Goal: Entertainment & Leisure: Consume media (video, audio)

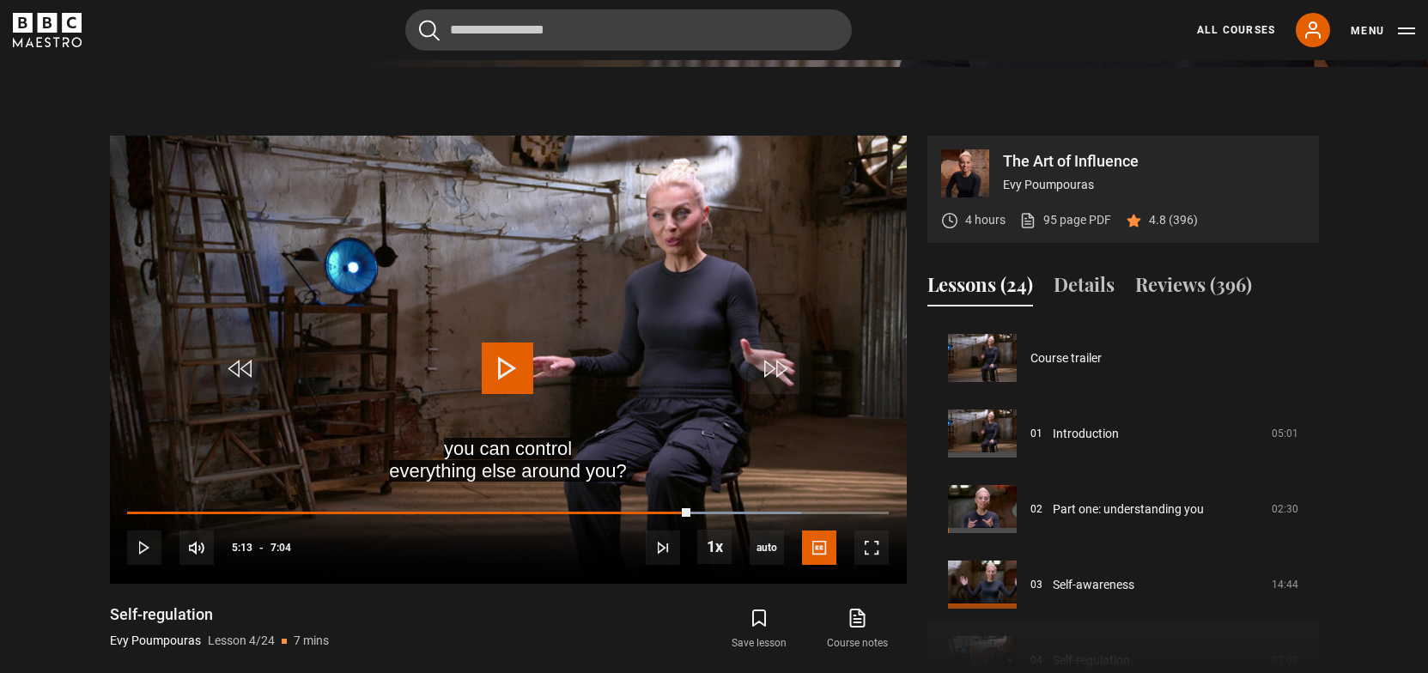
scroll to position [144, 0]
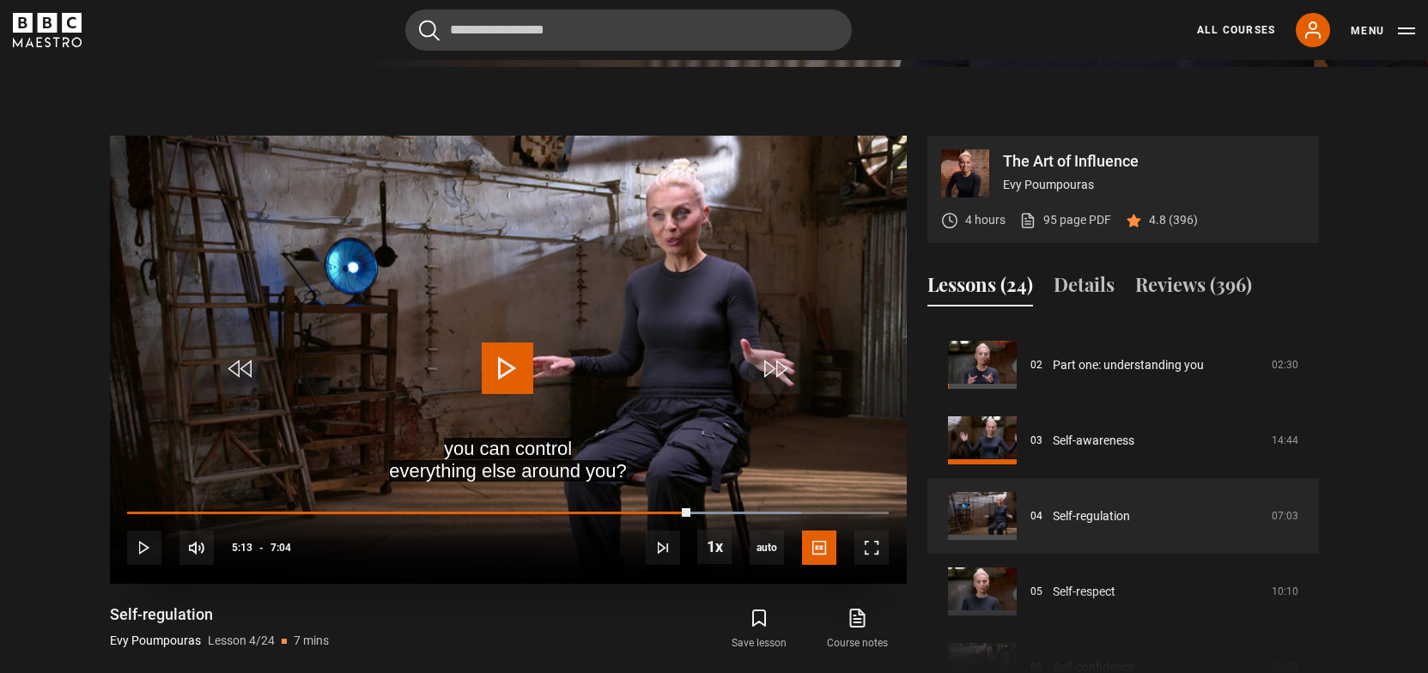
click at [500, 356] on span "Video Player" at bounding box center [508, 369] width 52 height 52
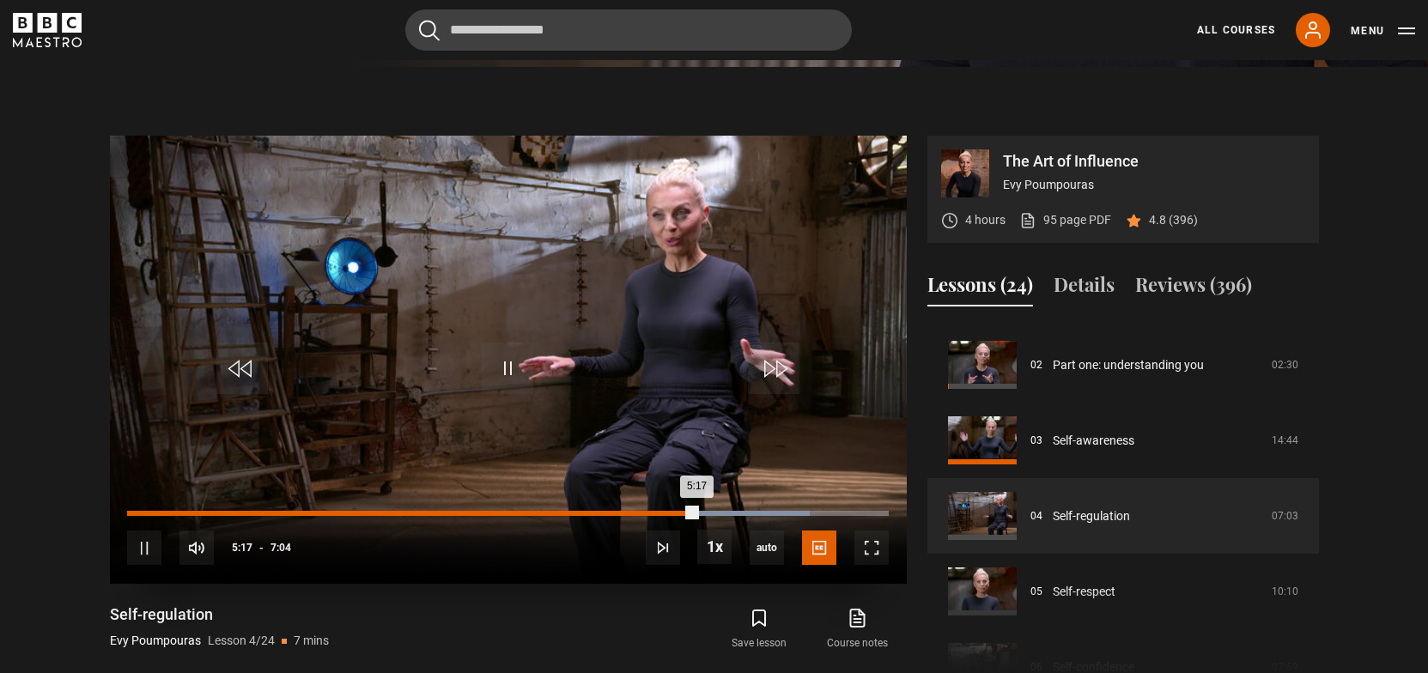
click at [673, 512] on div "Loaded : 89.71% 5:03 5:17" at bounding box center [507, 513] width 761 height 5
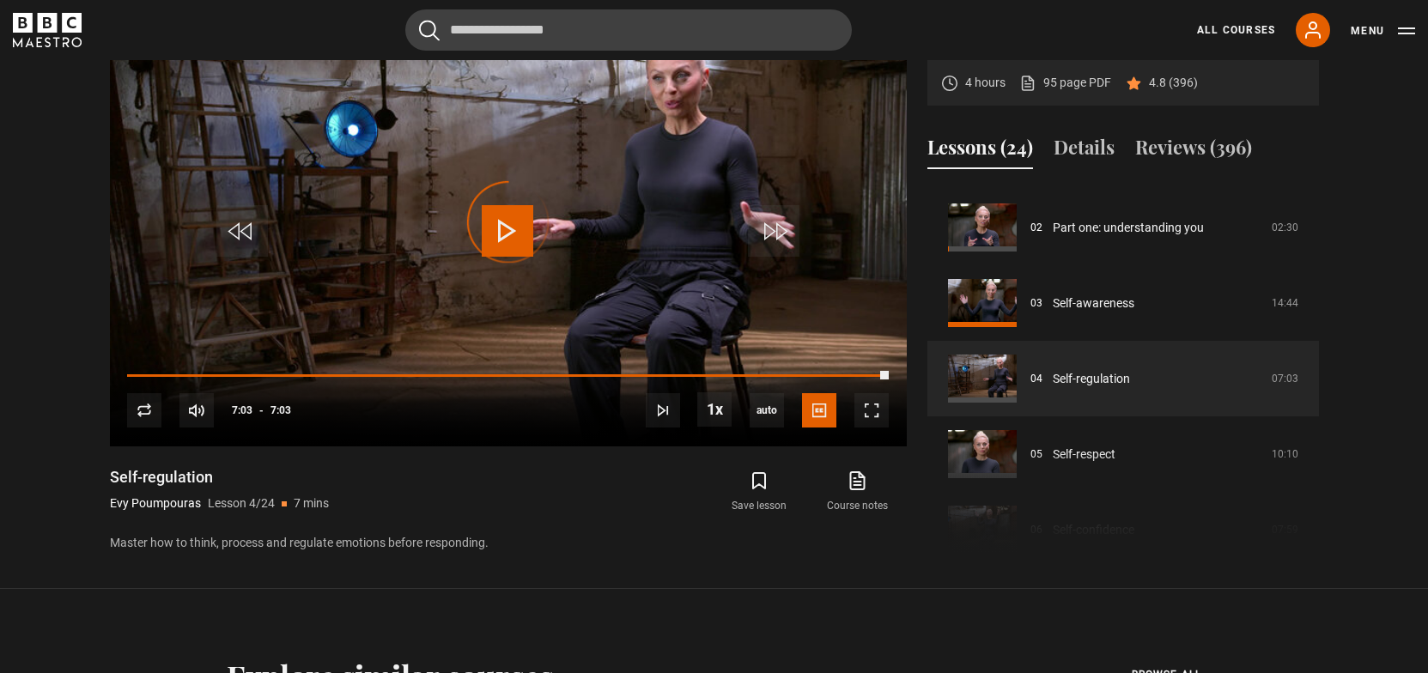
scroll to position [783, 0]
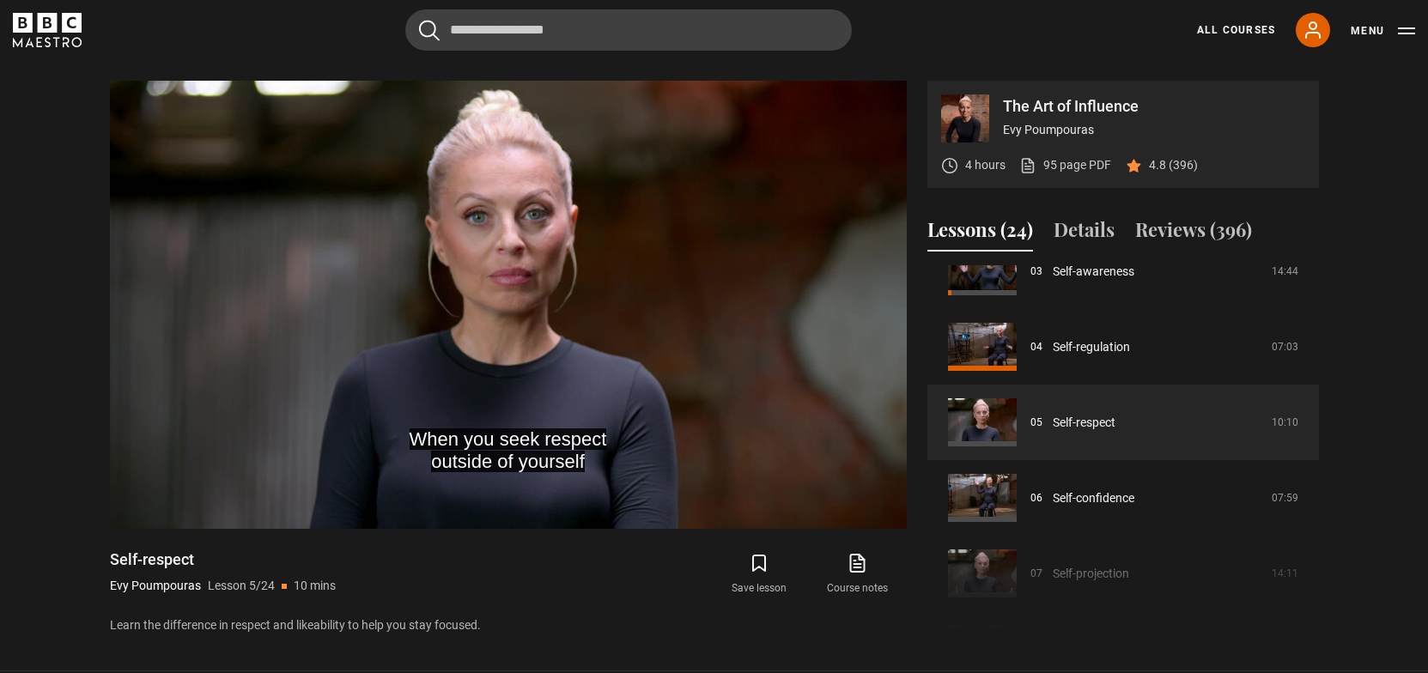
scroll to position [244, 0]
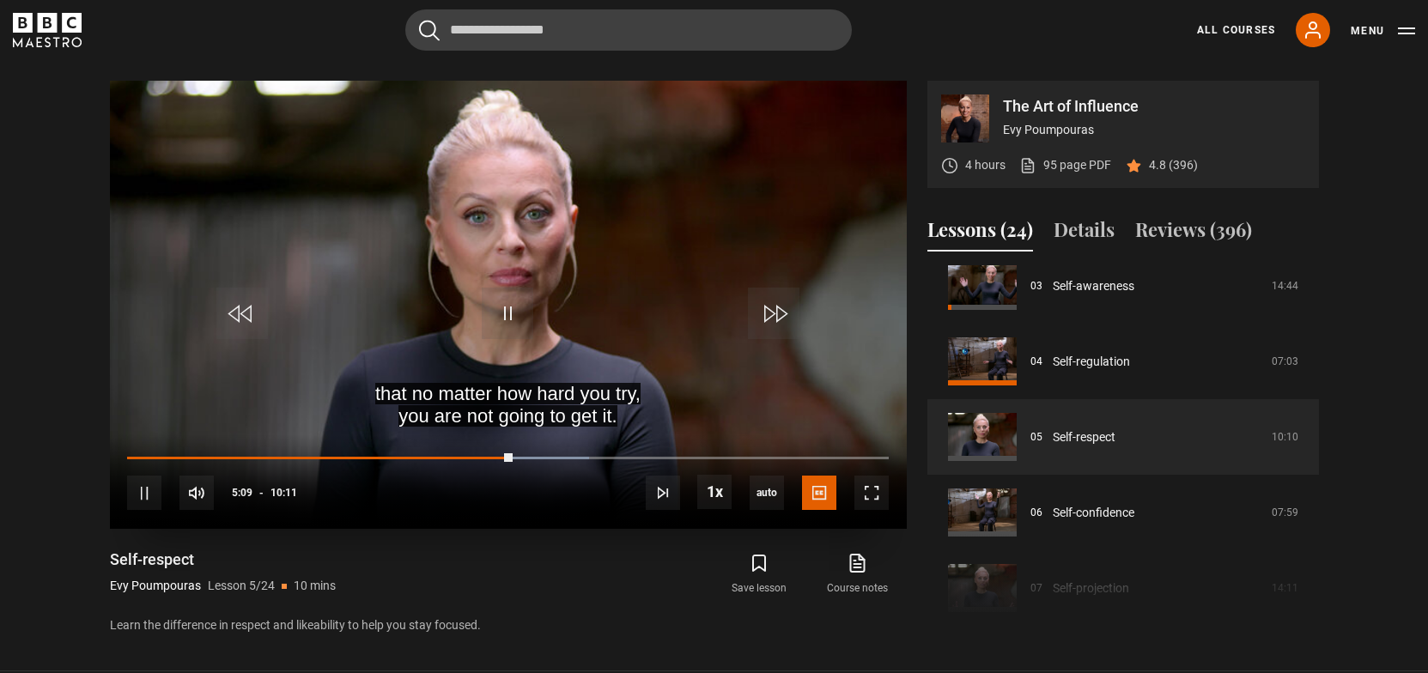
click at [451, 453] on div "10s Skip Back 10 seconds Pause 10s Skip Forward 10 seconds Loaded : 60.62% 04:4…" at bounding box center [508, 482] width 797 height 95
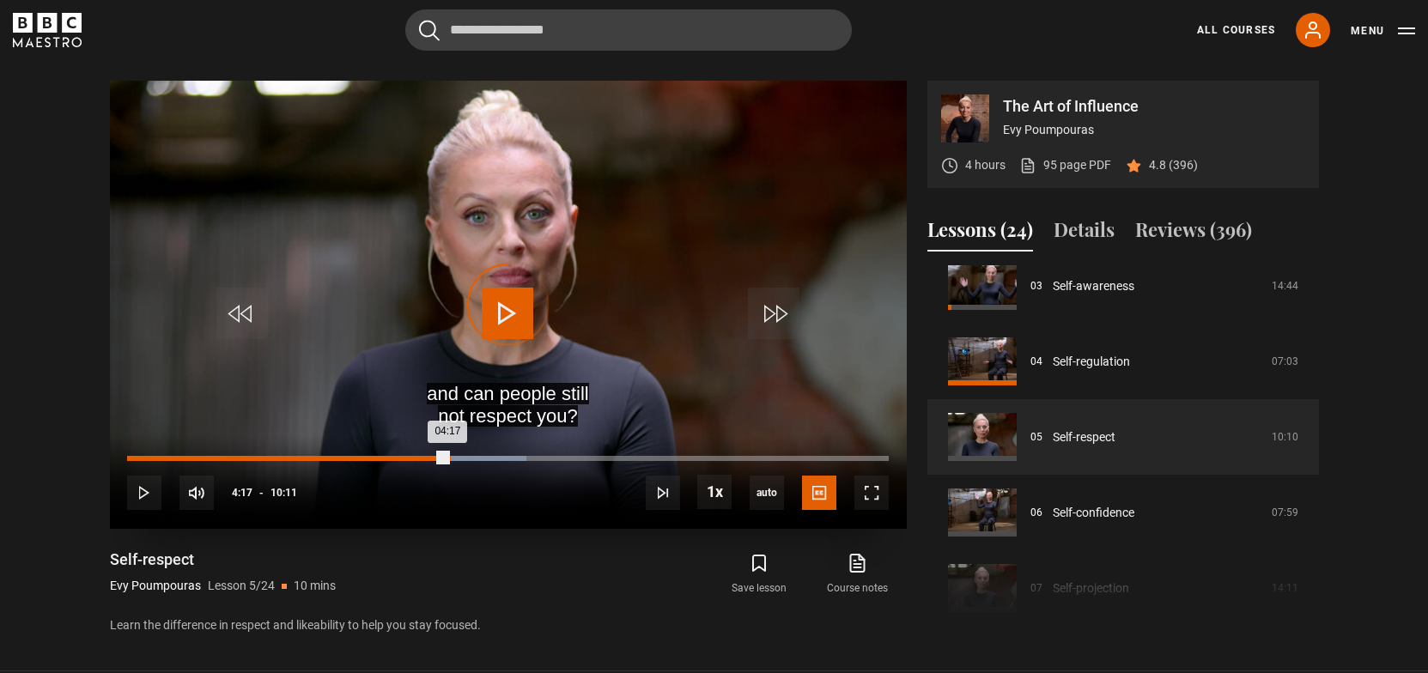
drag, startPoint x: 510, startPoint y: 457, endPoint x: 449, endPoint y: 453, distance: 61.1
click at [447, 456] on div "04:17" at bounding box center [287, 458] width 320 height 5
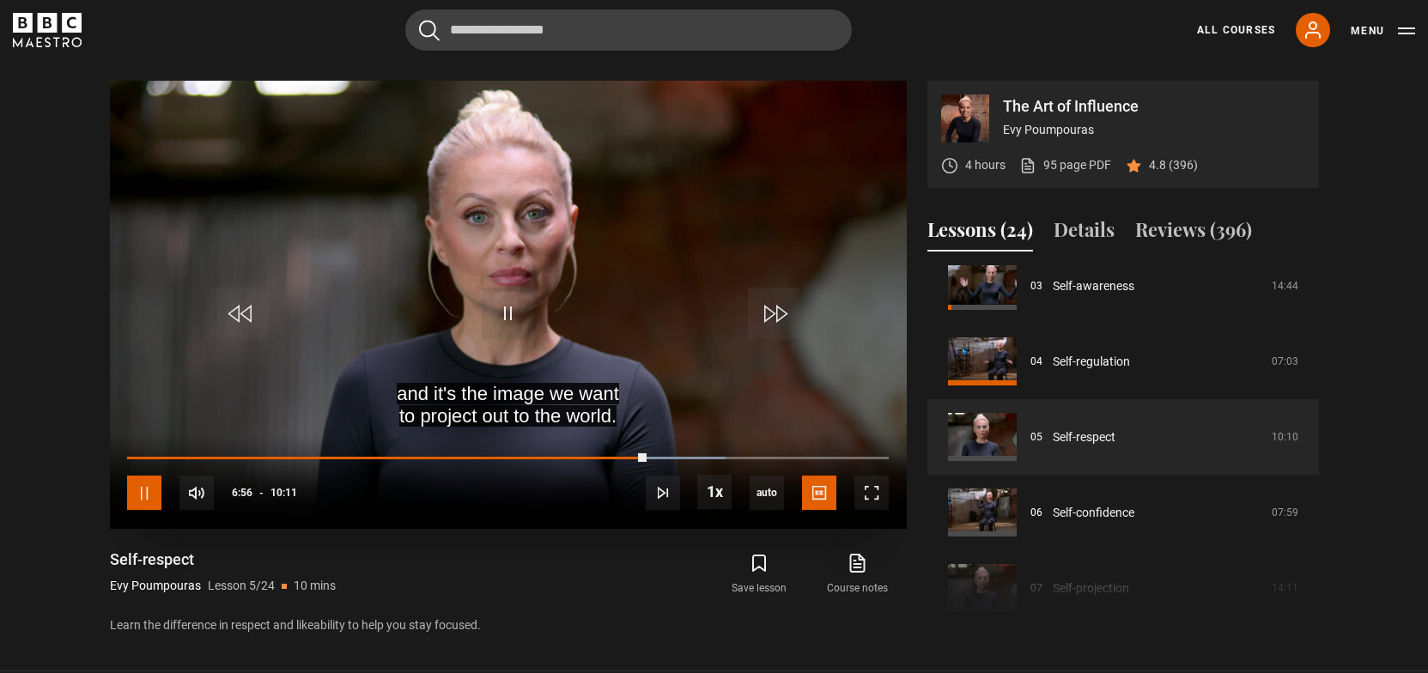
click at [147, 496] on span "Video Player" at bounding box center [144, 493] width 34 height 34
click at [508, 301] on span "Video Player" at bounding box center [508, 314] width 52 height 52
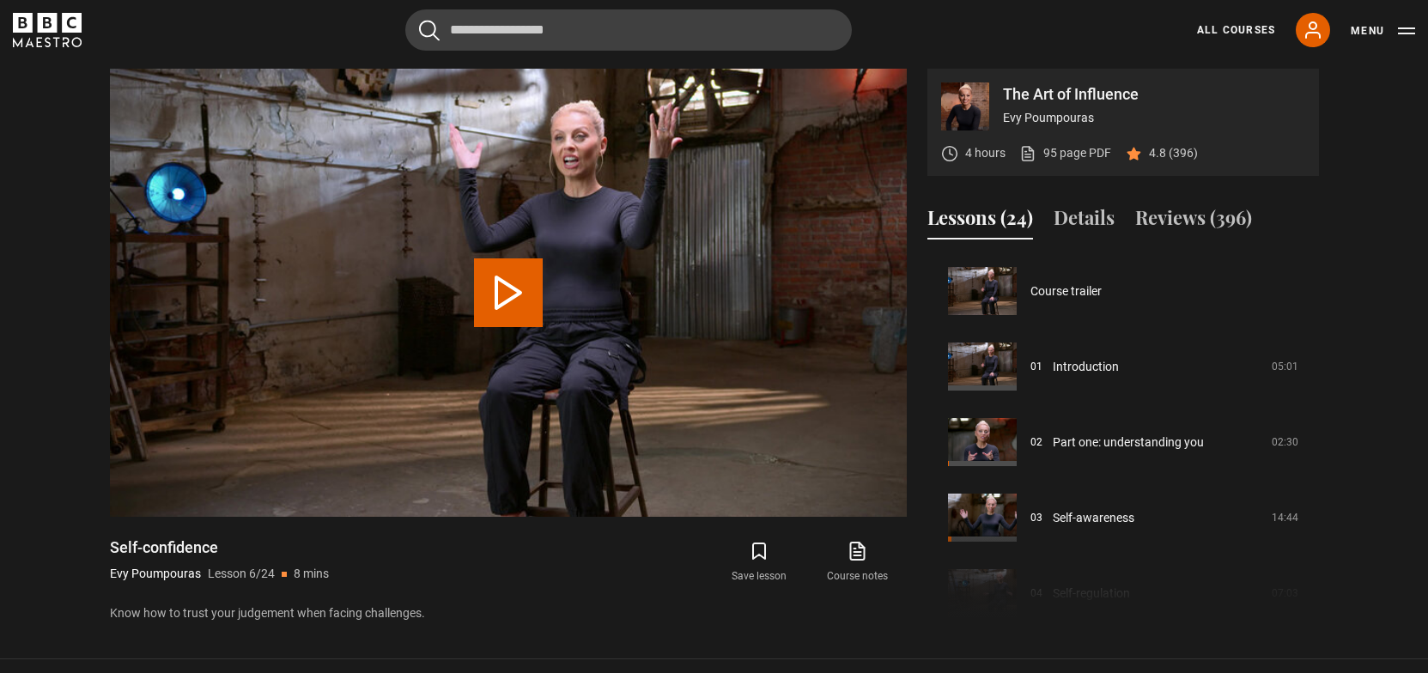
scroll to position [378, 0]
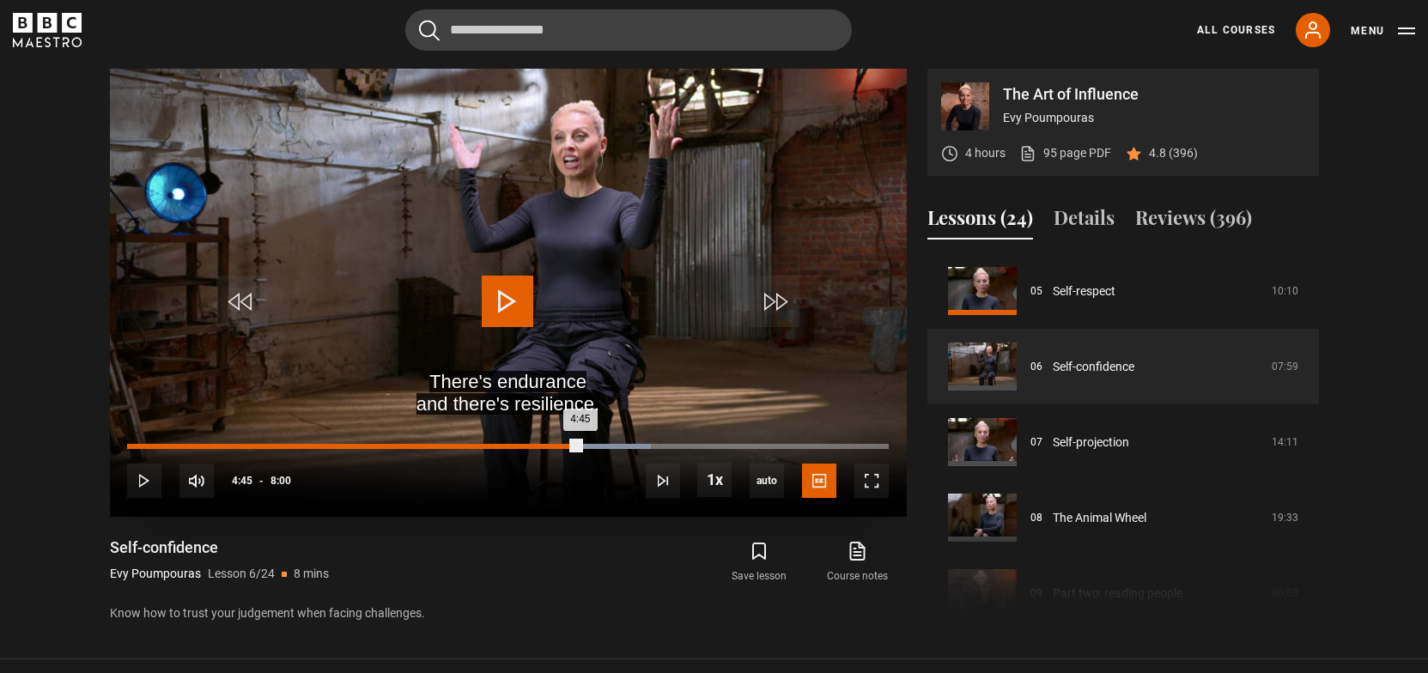
drag, startPoint x: 771, startPoint y: 447, endPoint x: 580, endPoint y: 440, distance: 191.7
click at [580, 444] on div "4:45" at bounding box center [353, 446] width 453 height 5
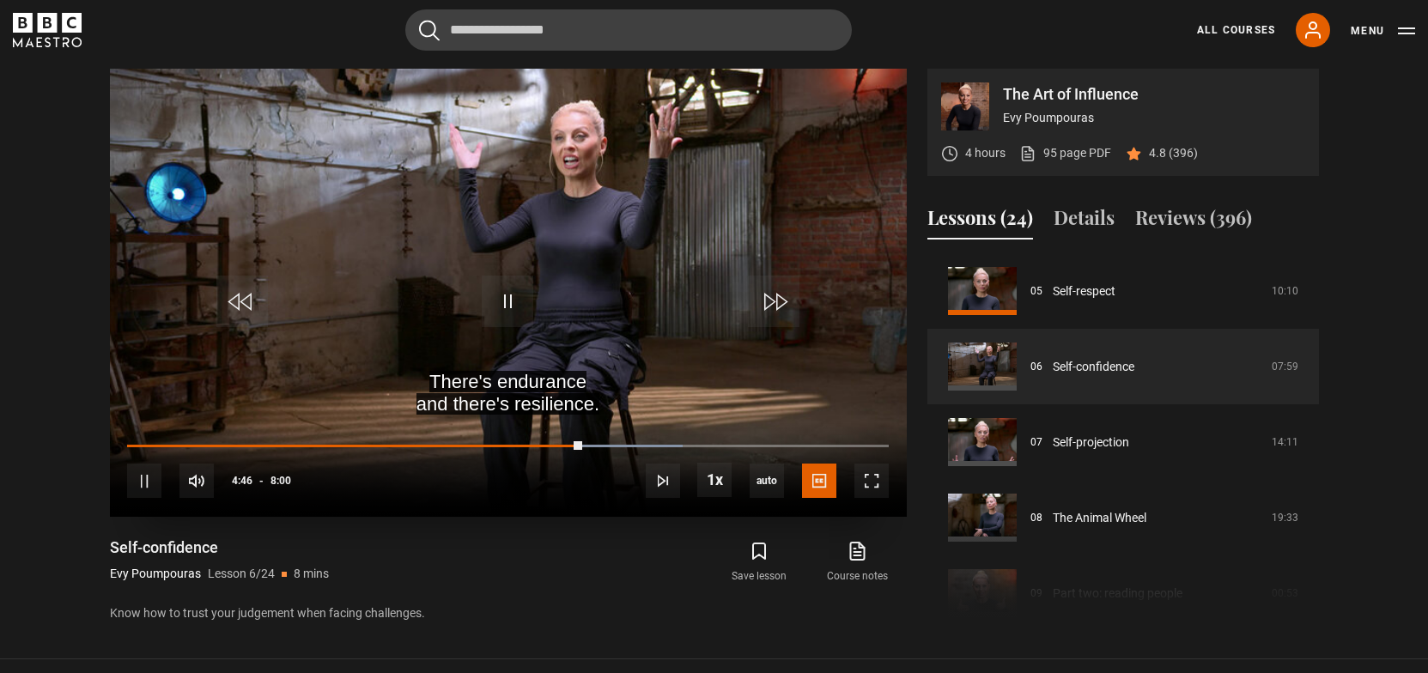
click at [438, 437] on div "10s Skip Back 10 seconds Pause 10s Skip Forward 10 seconds Loaded : 72.99% 4:44…" at bounding box center [508, 470] width 797 height 95
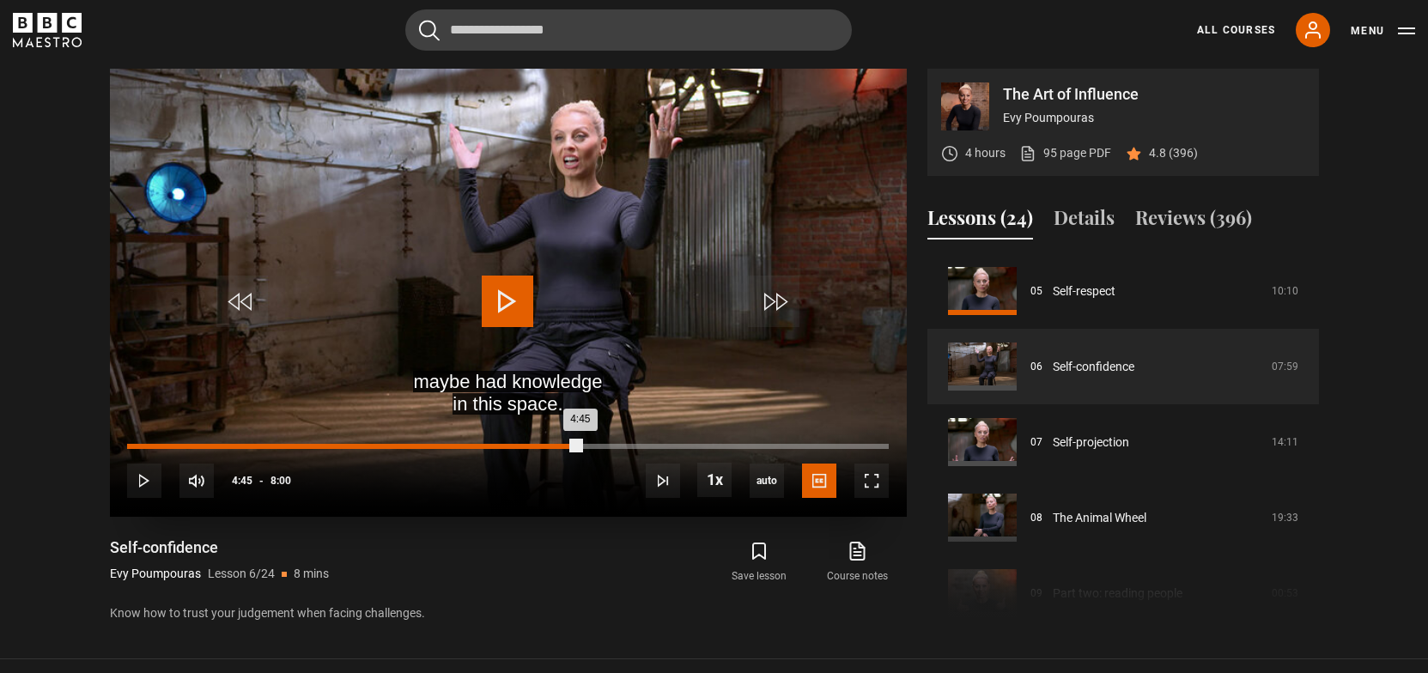
drag, startPoint x: 581, startPoint y: 449, endPoint x: 366, endPoint y: 453, distance: 214.8
click at [366, 453] on div "Loaded : 33.37% 2:31 4:45" at bounding box center [507, 454] width 761 height 3
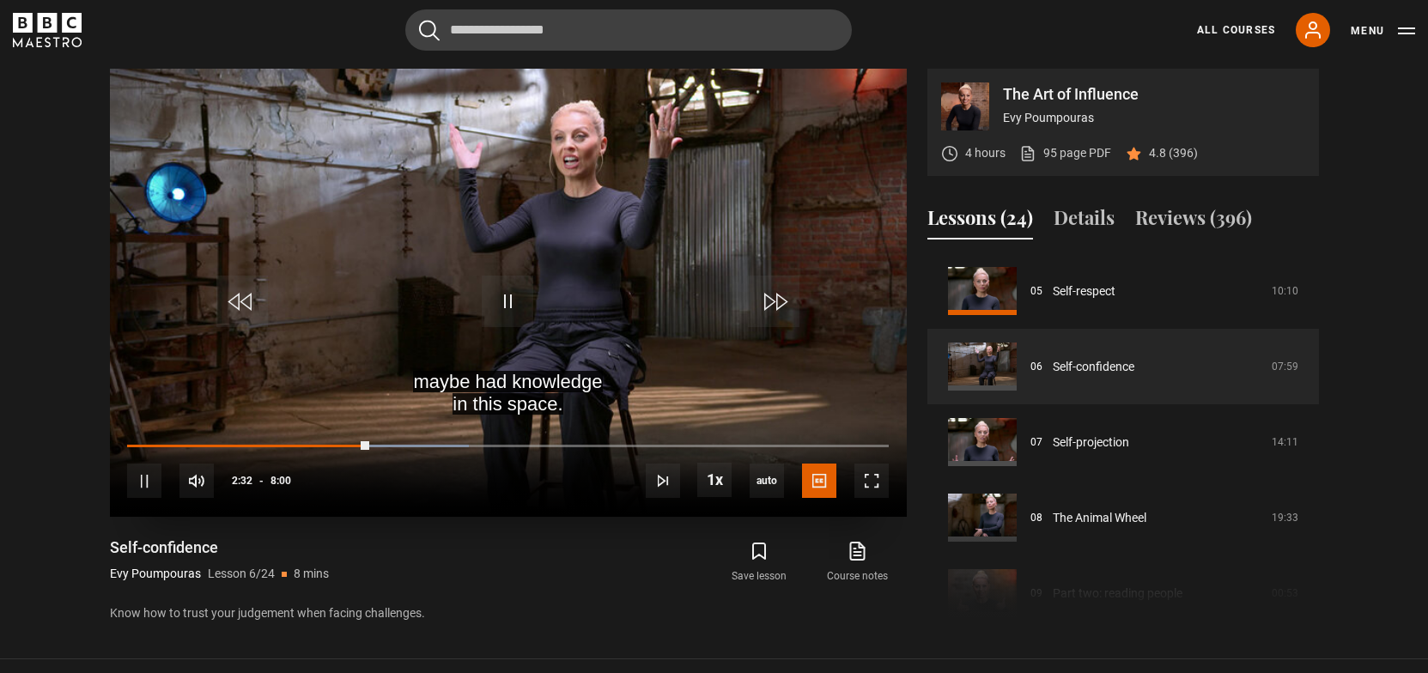
click at [311, 439] on div "10s Skip Back 10 seconds Pause 10s Skip Forward 10 seconds Loaded : 44.84% 2:29…" at bounding box center [508, 470] width 797 height 95
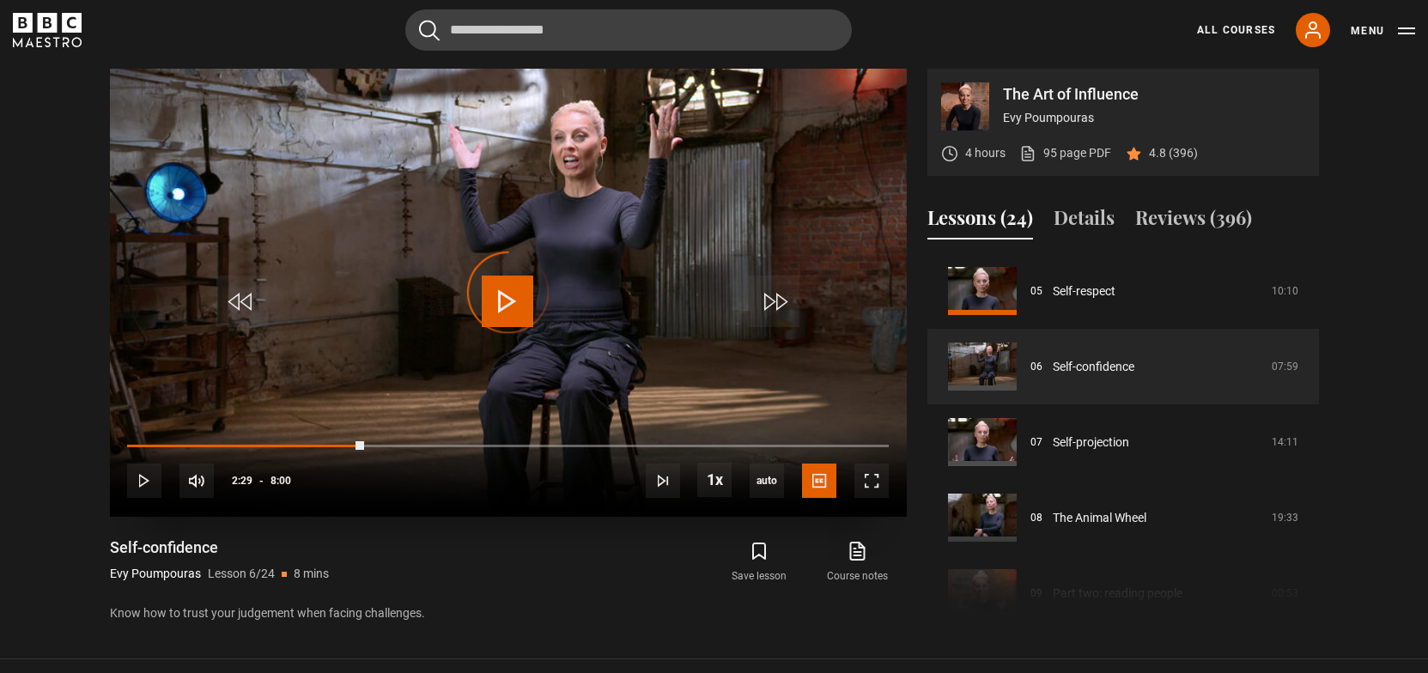
drag, startPoint x: 368, startPoint y: 446, endPoint x: 252, endPoint y: 439, distance: 116.2
click at [252, 439] on div "10s Skip Back 10 seconds Play 10s Skip Forward 10 seconds Loaded : 28.15% 1:23 …" at bounding box center [508, 470] width 797 height 95
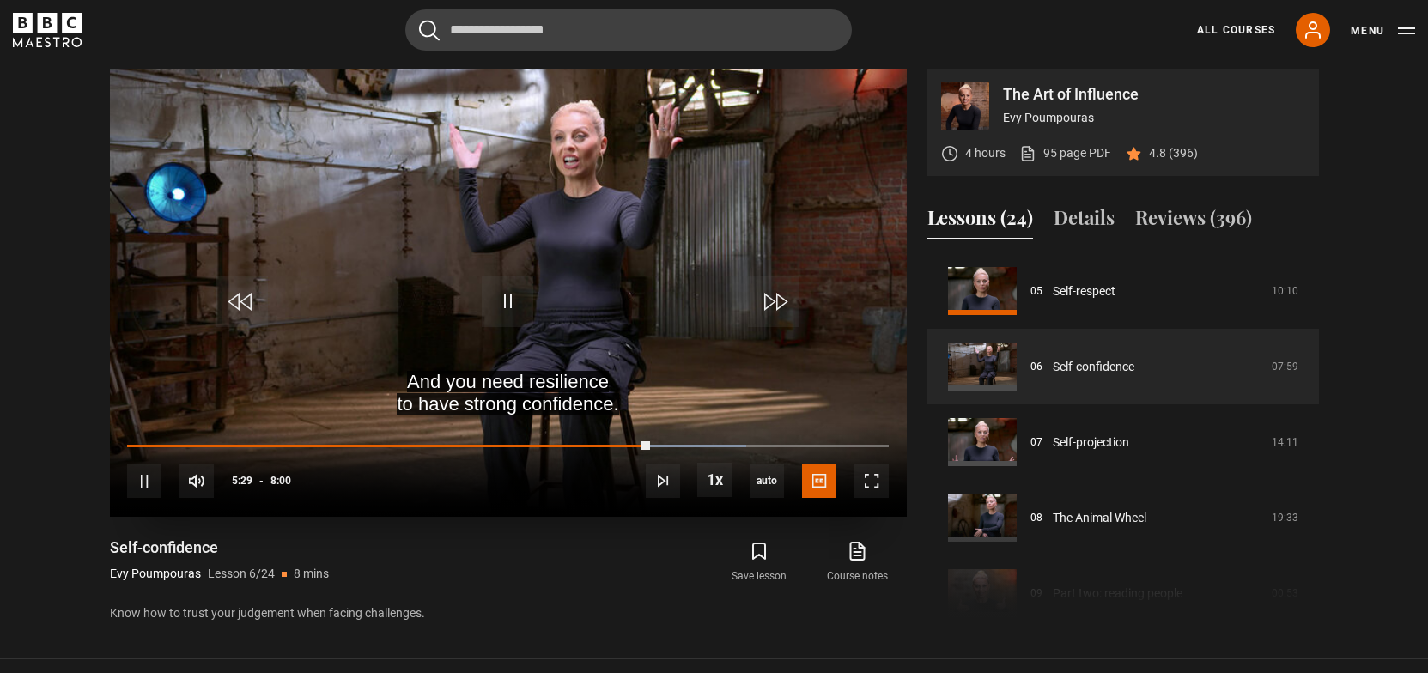
click at [600, 440] on div "10s Skip Back 10 seconds Pause 10s Skip Forward 10 seconds Loaded : 81.33% 4:59…" at bounding box center [508, 470] width 797 height 95
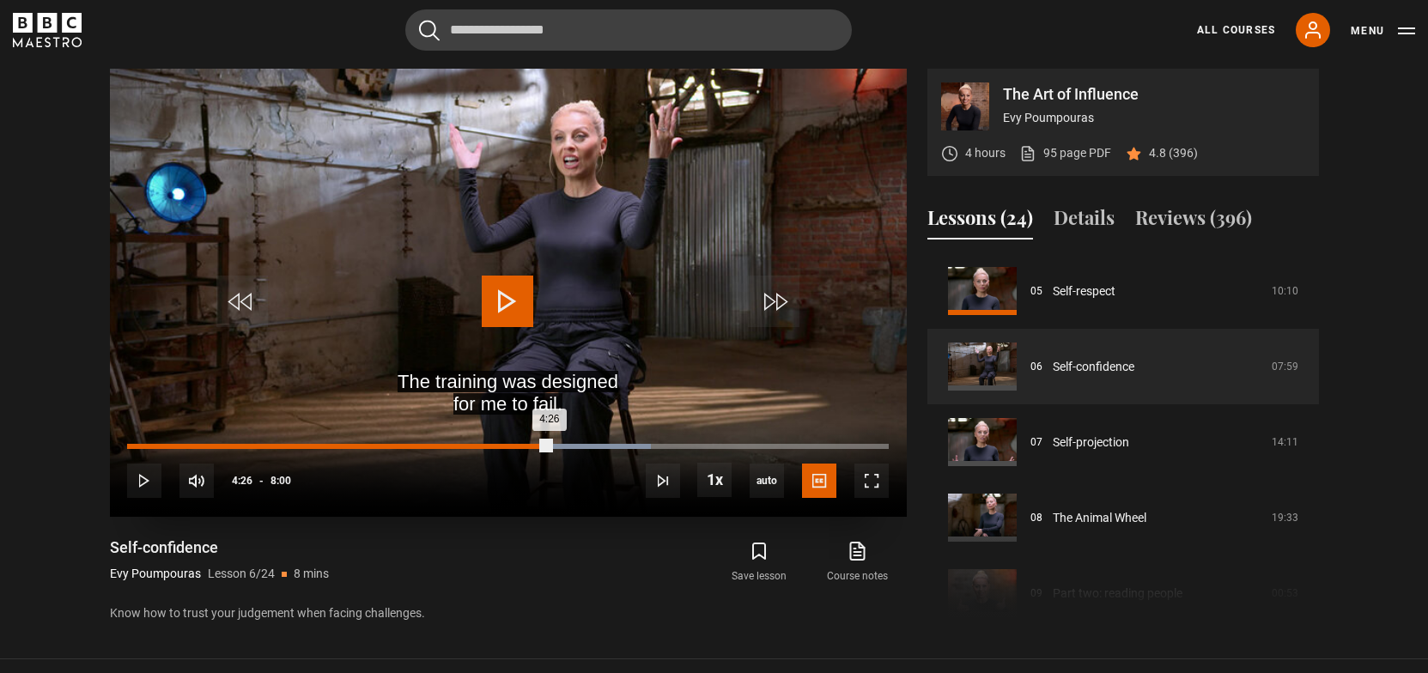
drag, startPoint x: 651, startPoint y: 441, endPoint x: 550, endPoint y: 447, distance: 101.5
click at [550, 447] on div "4:26" at bounding box center [338, 446] width 423 height 5
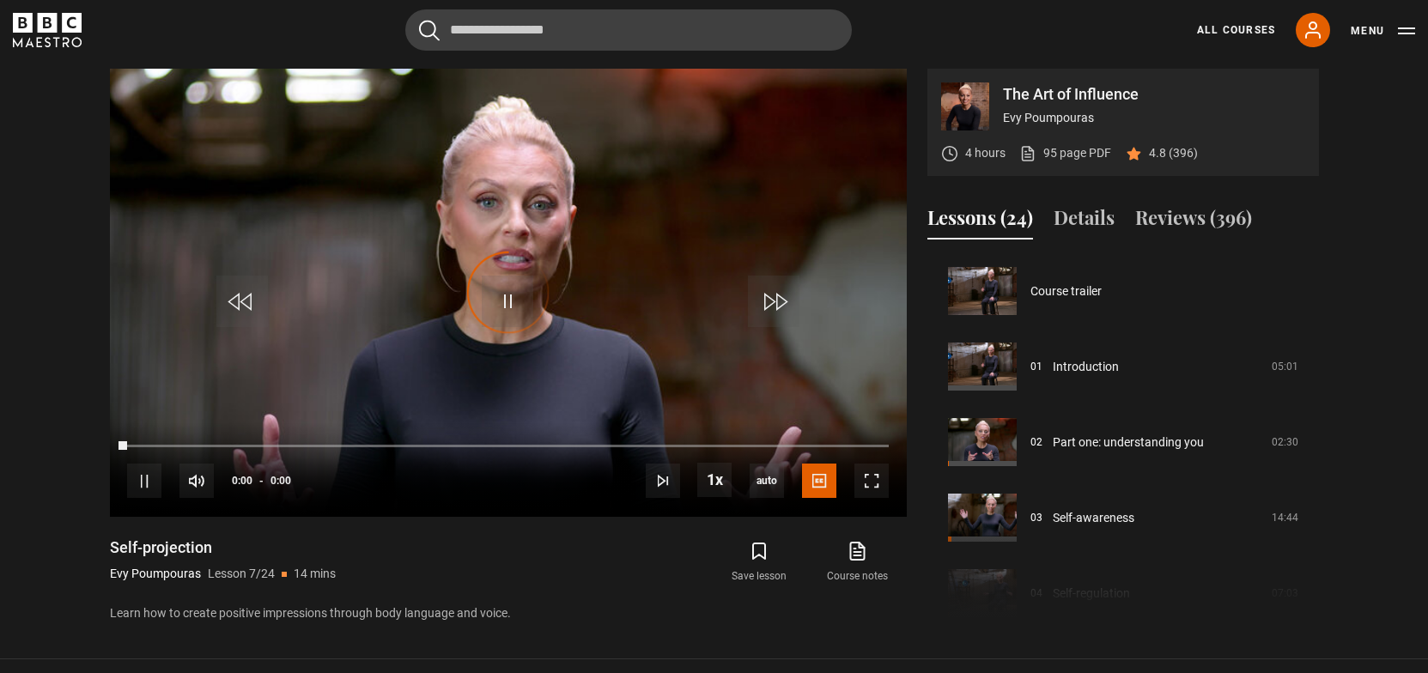
scroll to position [453, 0]
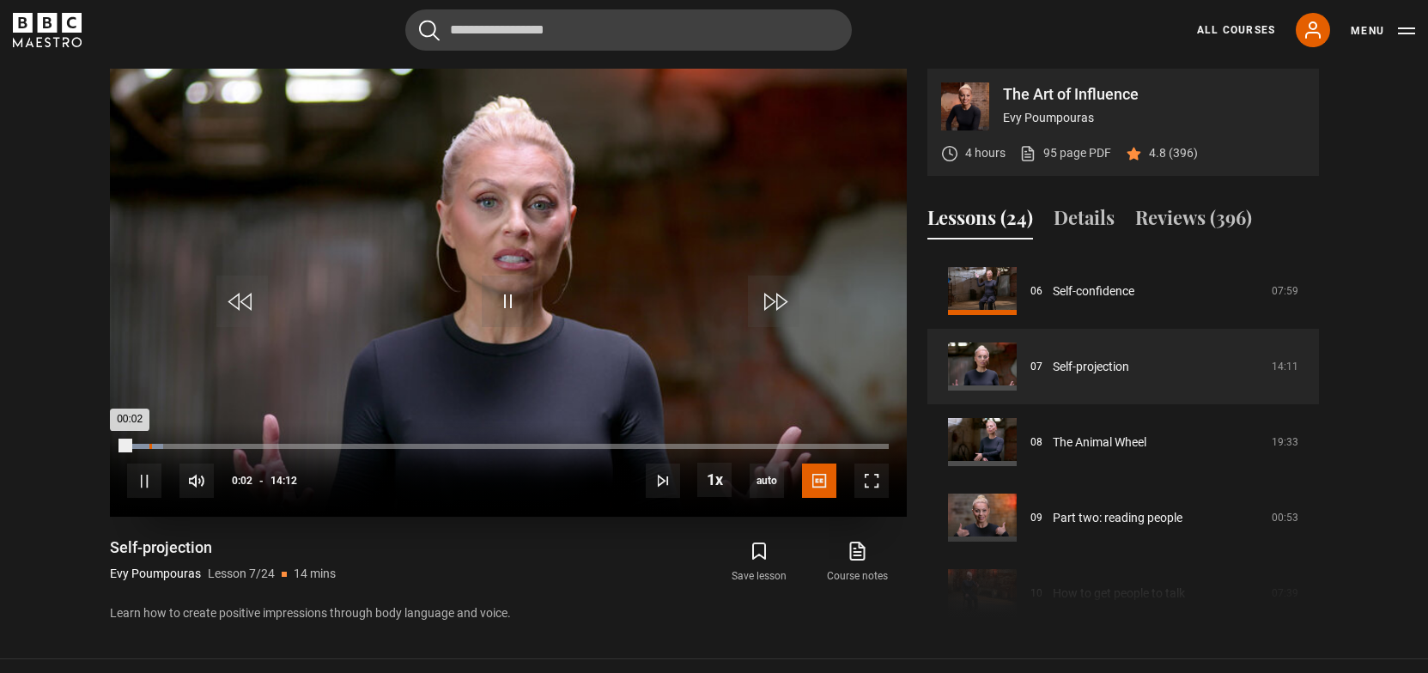
click at [151, 445] on div "Loaded : 4.70% 00:25 00:02" at bounding box center [507, 446] width 761 height 5
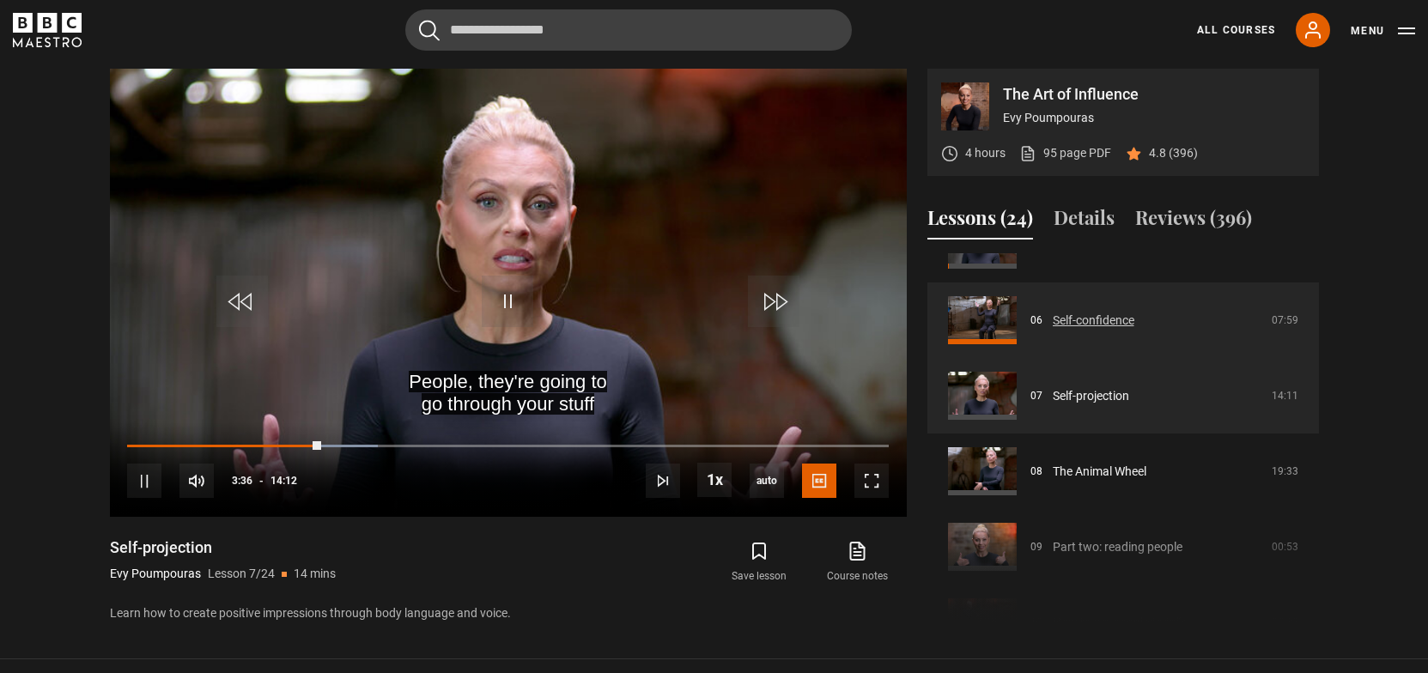
scroll to position [432, 0]
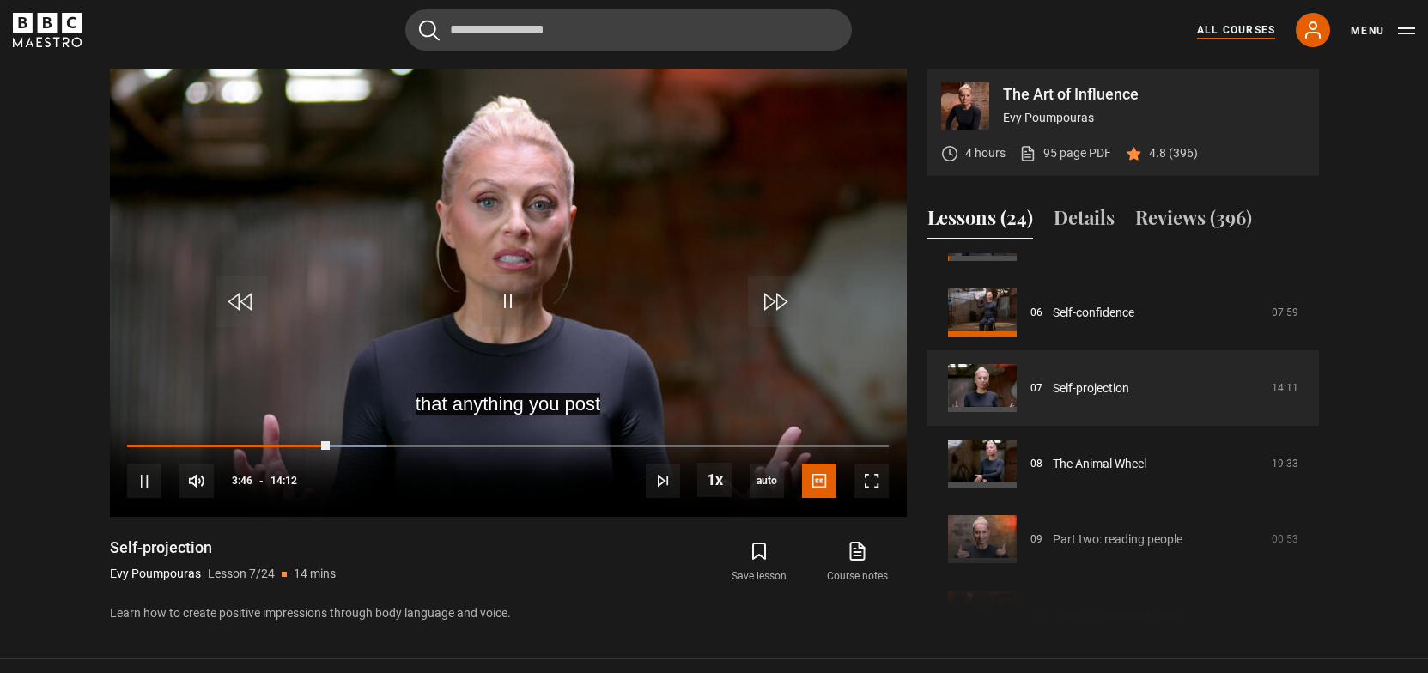
click at [1239, 27] on link "All Courses" at bounding box center [1236, 29] width 78 height 15
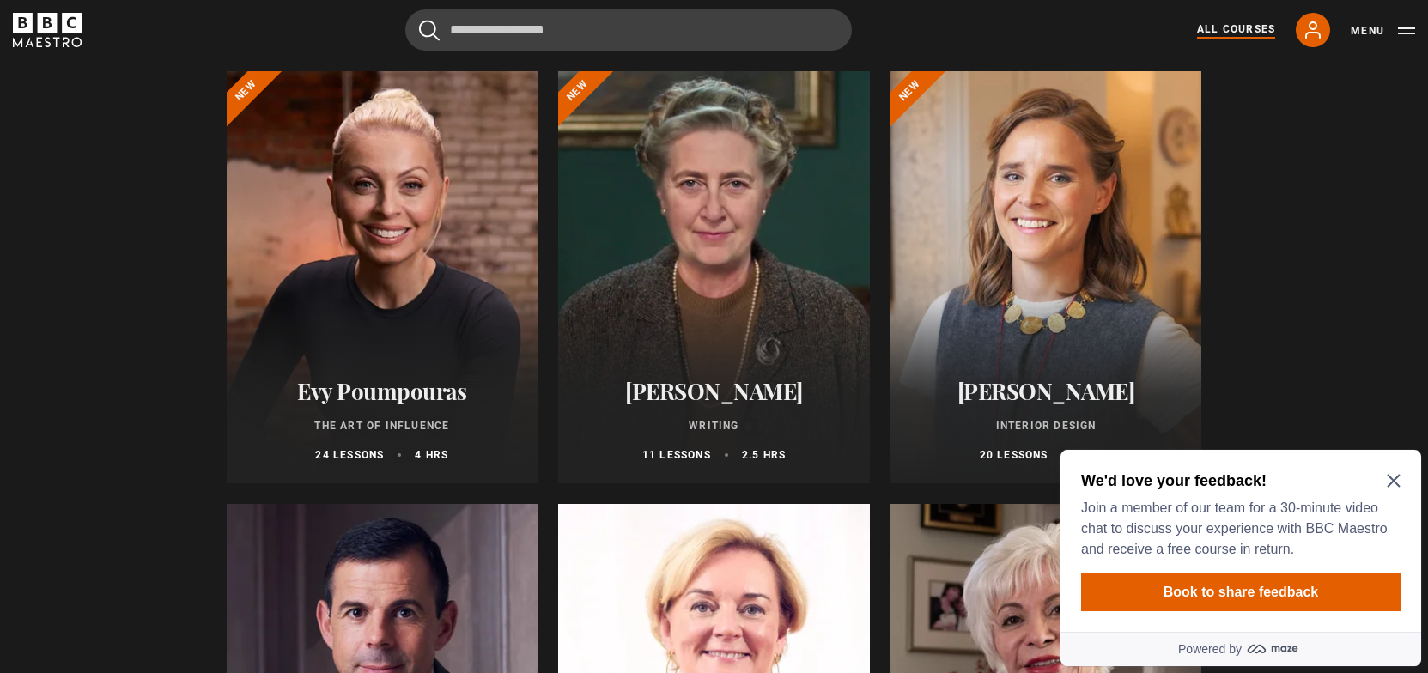
scroll to position [220, 0]
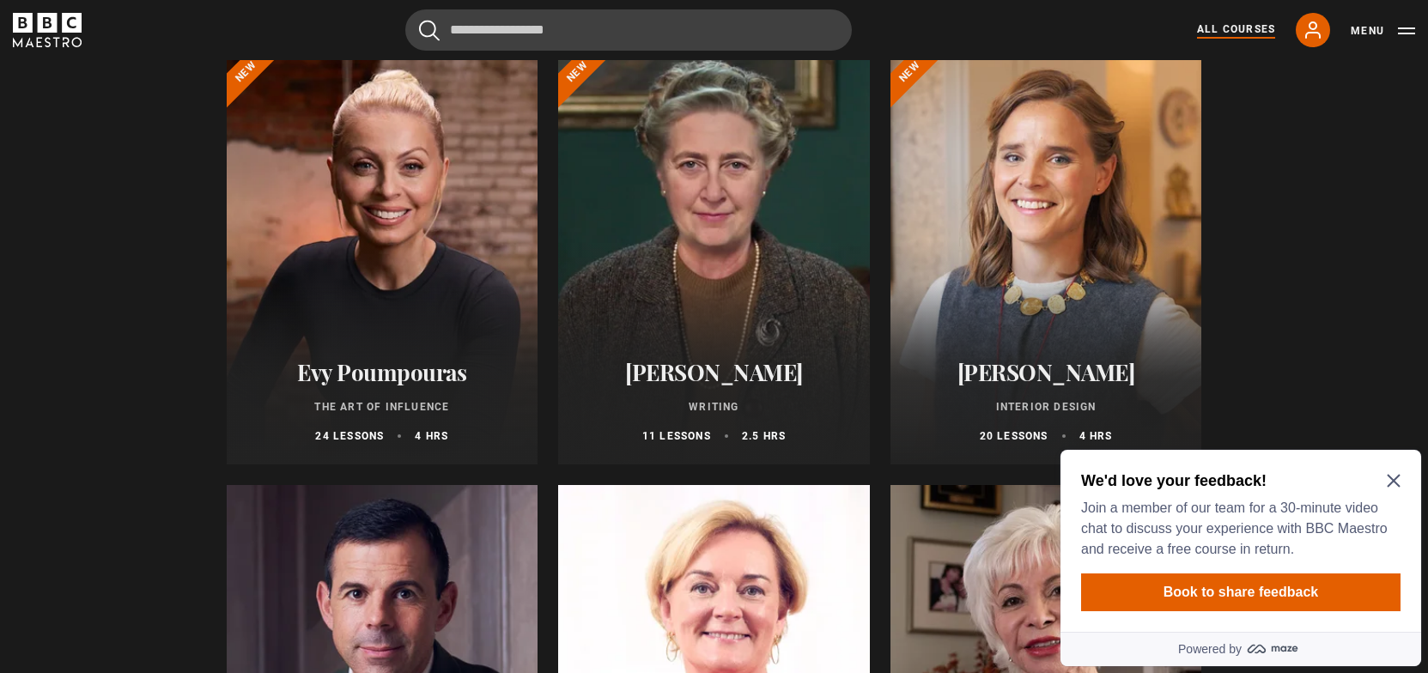
click at [1397, 486] on icon "Close Maze Prompt" at bounding box center [1394, 481] width 14 height 14
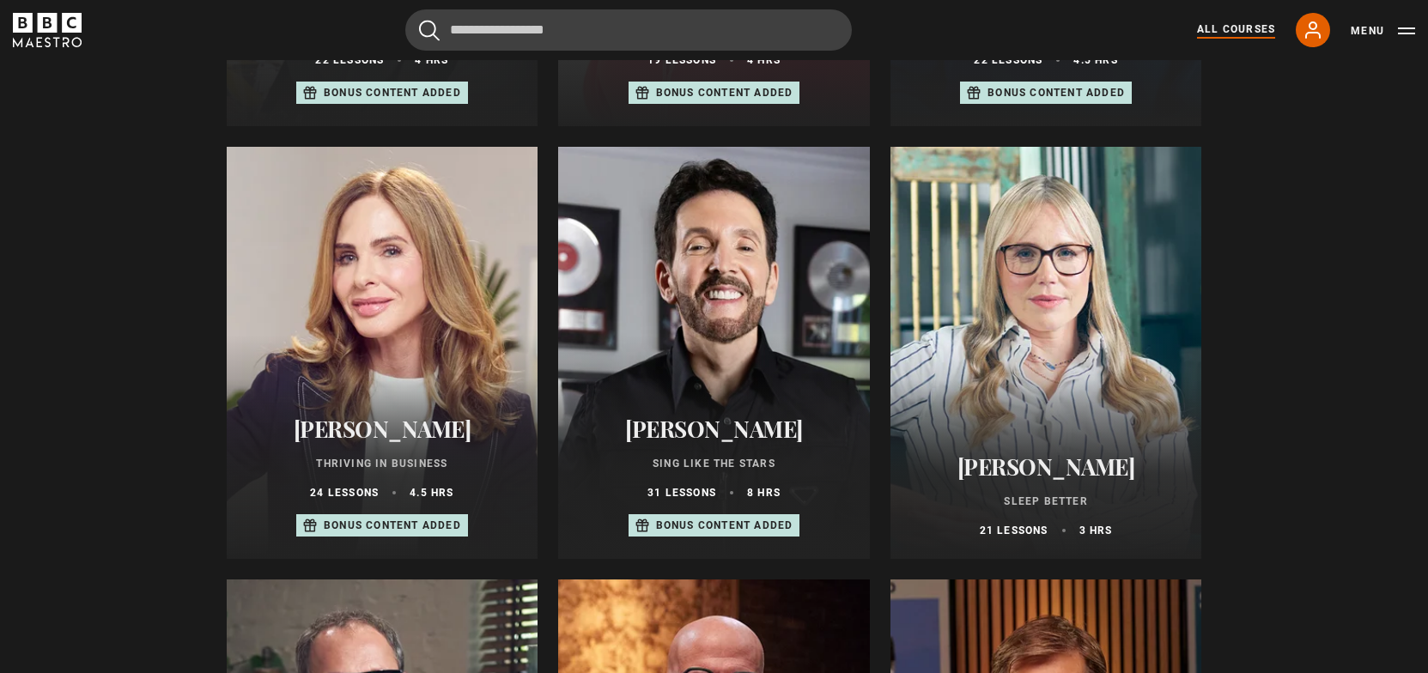
scroll to position [0, 0]
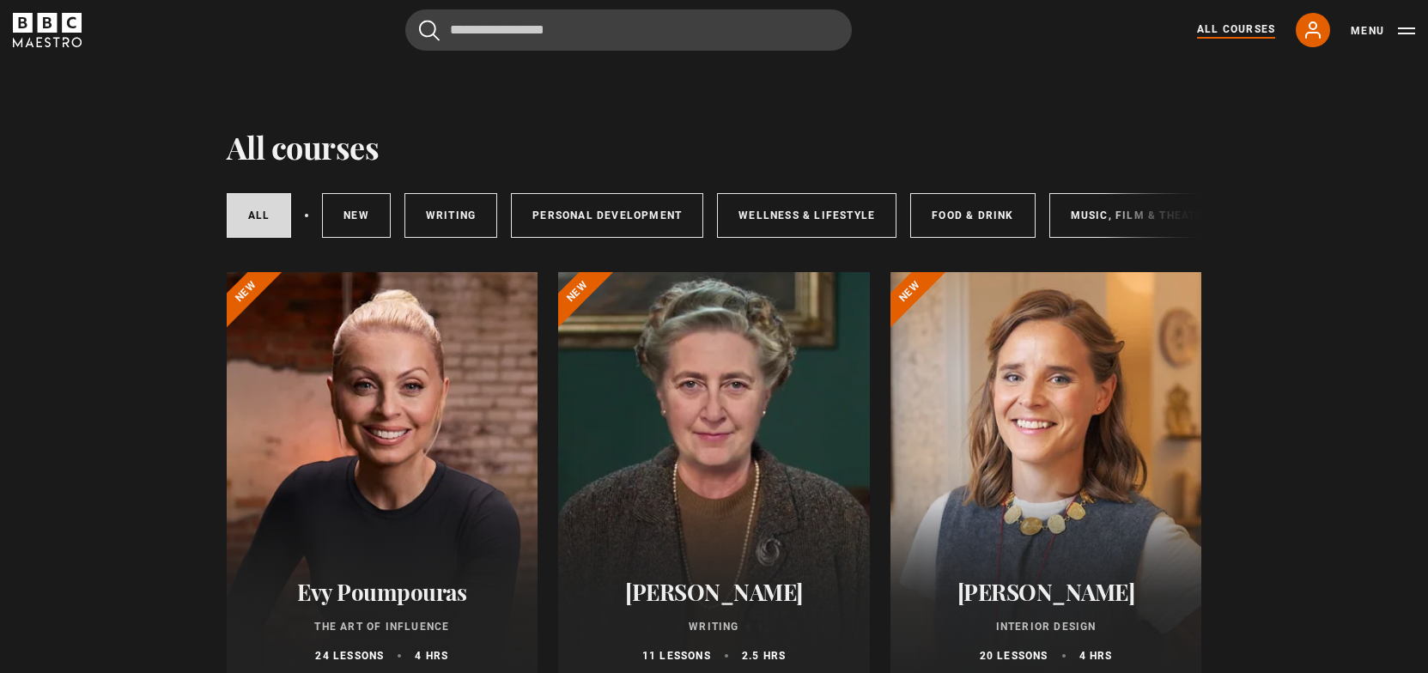
click at [381, 301] on div at bounding box center [383, 478] width 312 height 412
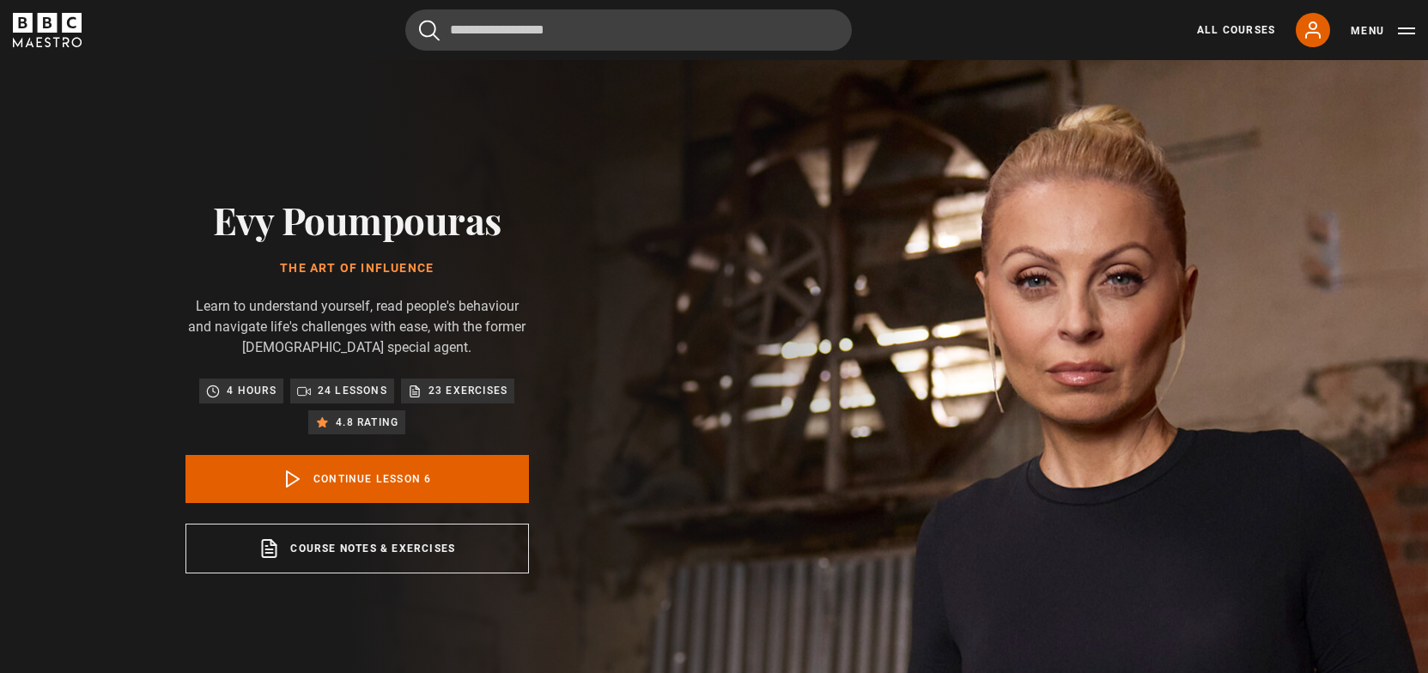
scroll to position [378, 0]
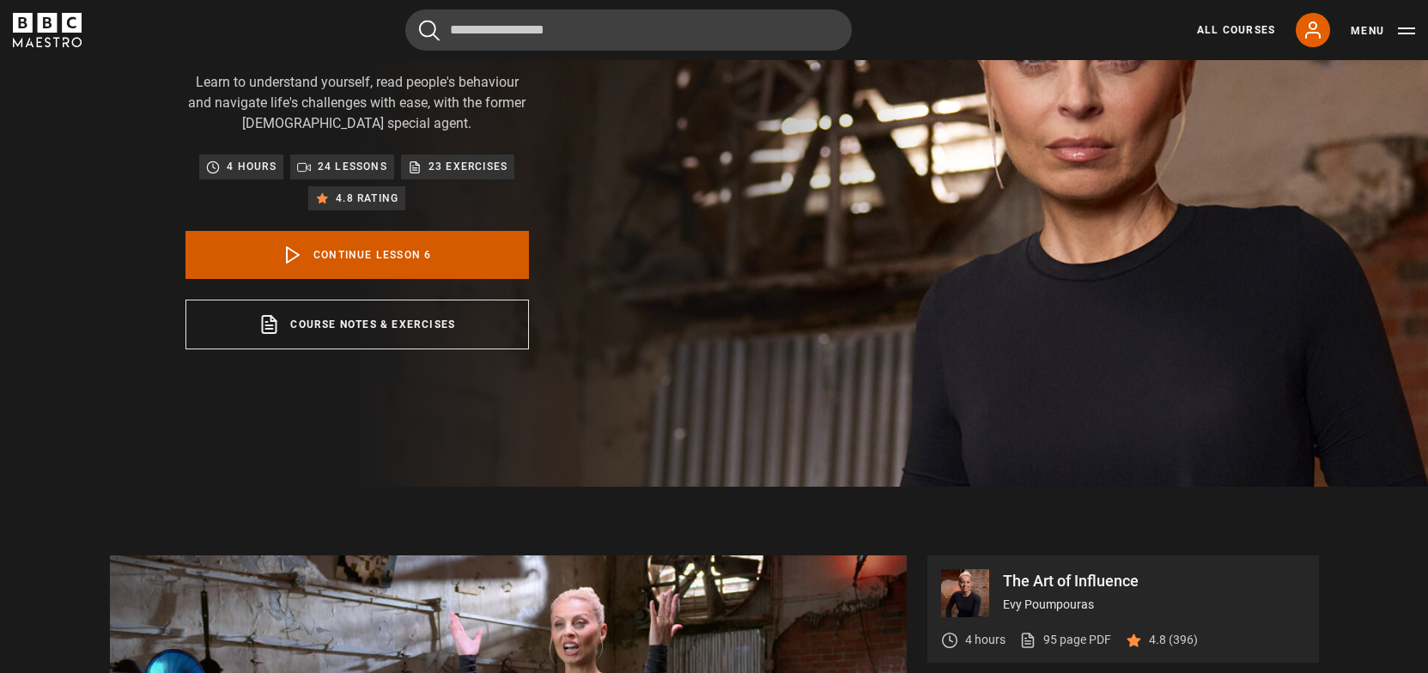
click at [423, 258] on link "Continue lesson 6" at bounding box center [358, 255] width 344 height 48
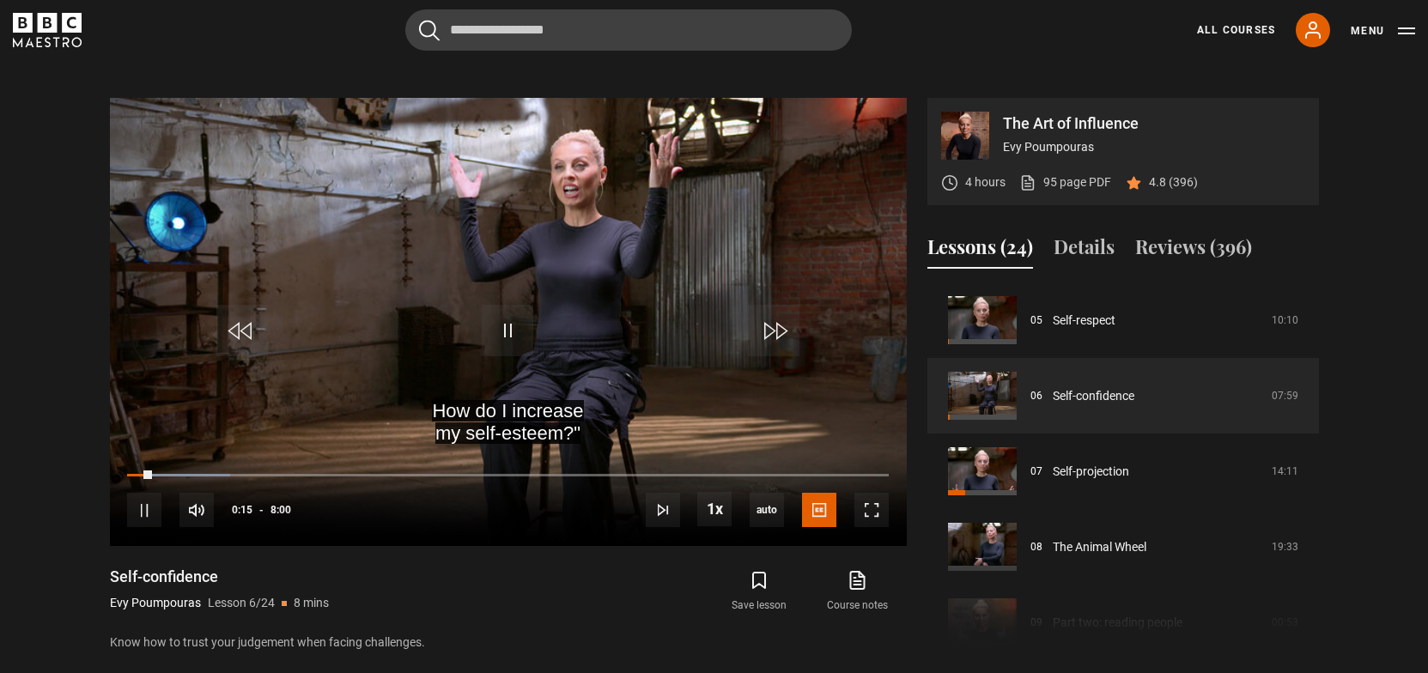
scroll to position [683, 0]
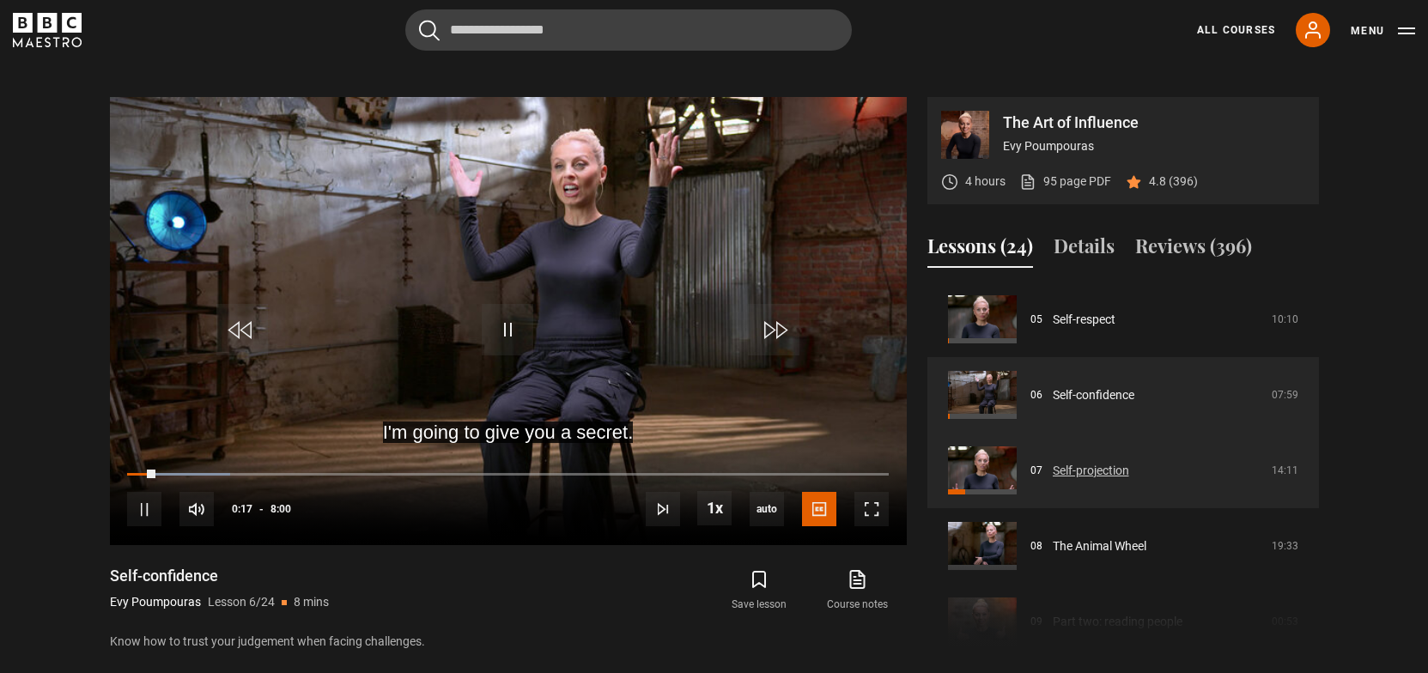
click at [1062, 479] on link "Self-projection" at bounding box center [1091, 471] width 76 height 18
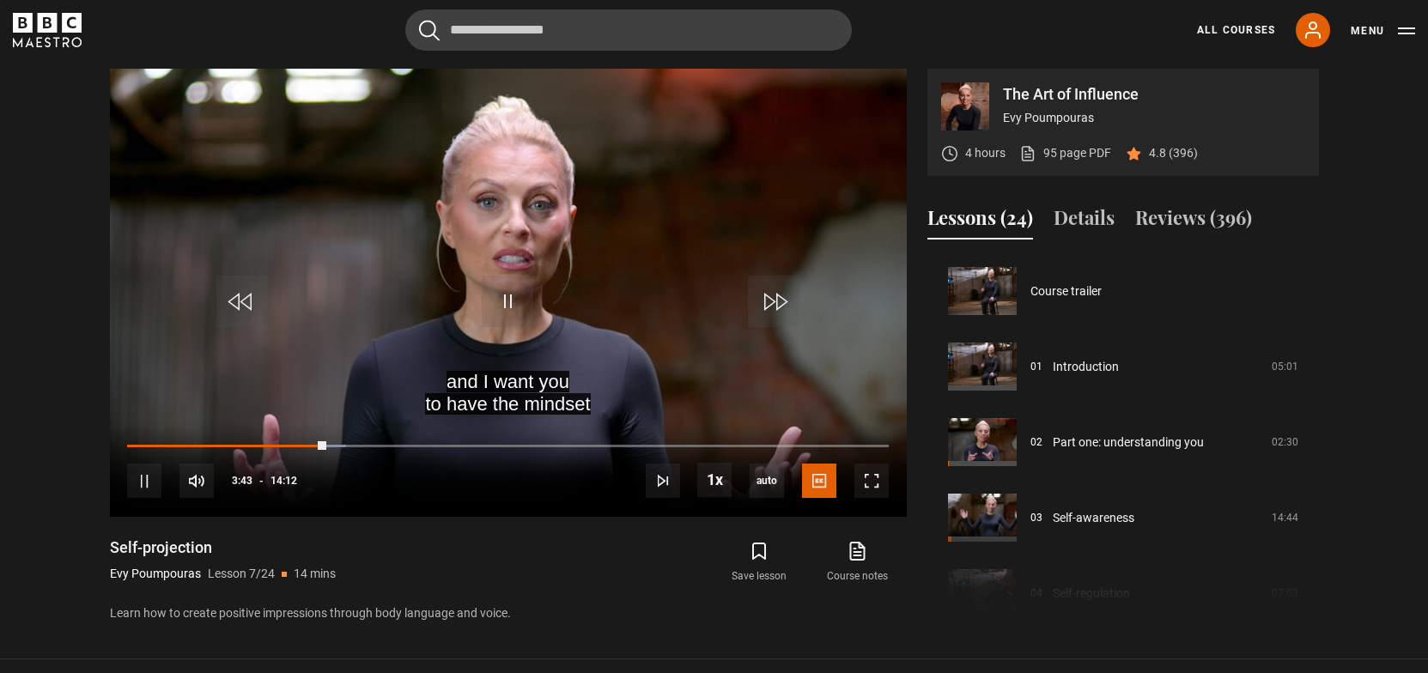
scroll to position [453, 0]
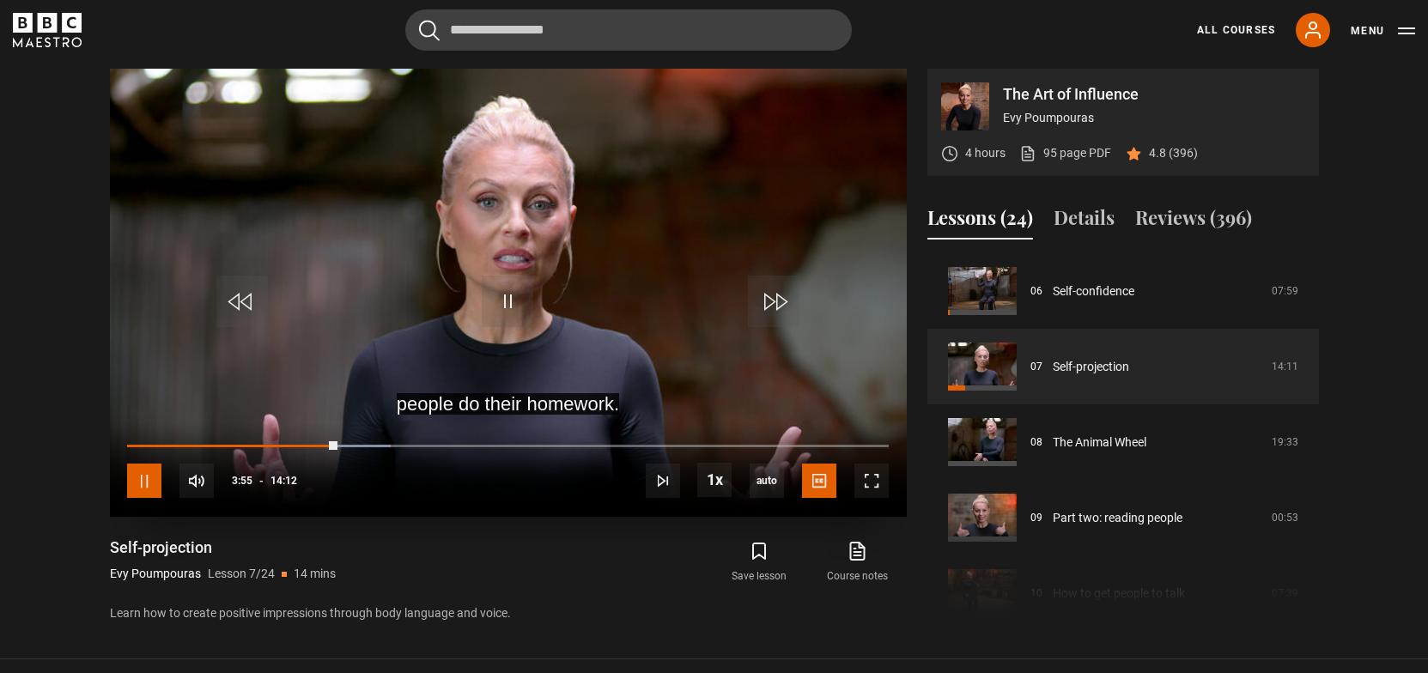
click at [158, 479] on span "Video Player" at bounding box center [144, 481] width 34 height 34
click at [156, 483] on span "Video Player" at bounding box center [144, 481] width 34 height 34
click at [141, 479] on span "Video Player" at bounding box center [144, 481] width 34 height 34
click at [137, 478] on span "Video Player" at bounding box center [144, 481] width 34 height 34
